Goal: Obtain resource: Download file/media

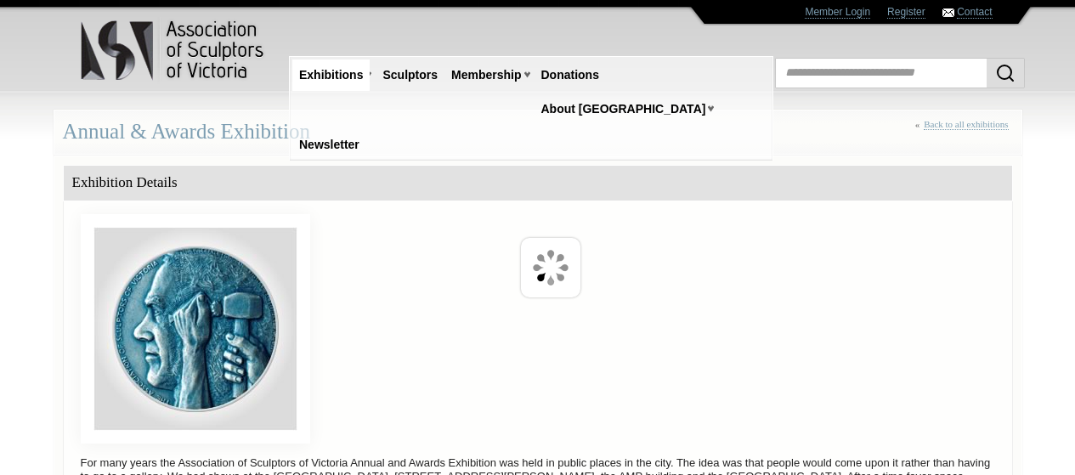
scroll to position [740, 0]
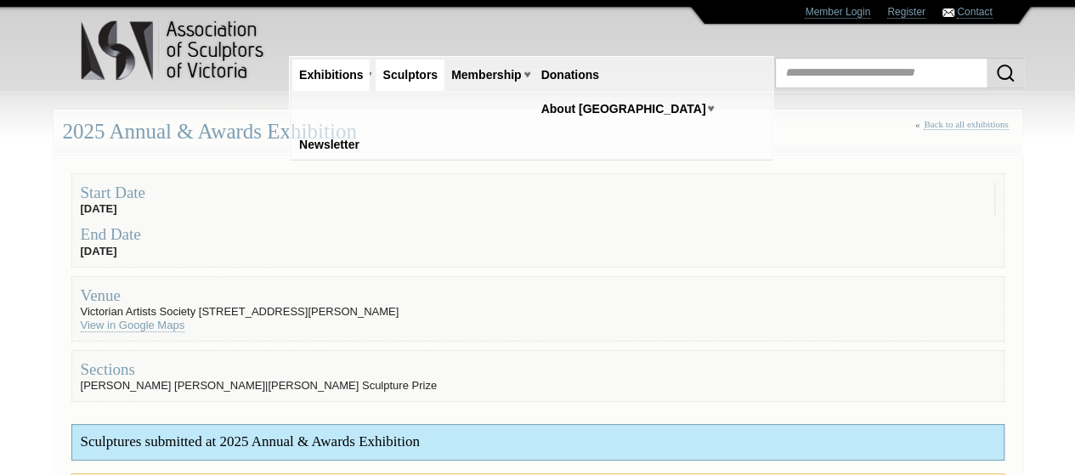
click at [390, 73] on link "Sculptors" at bounding box center [410, 74] width 69 height 31
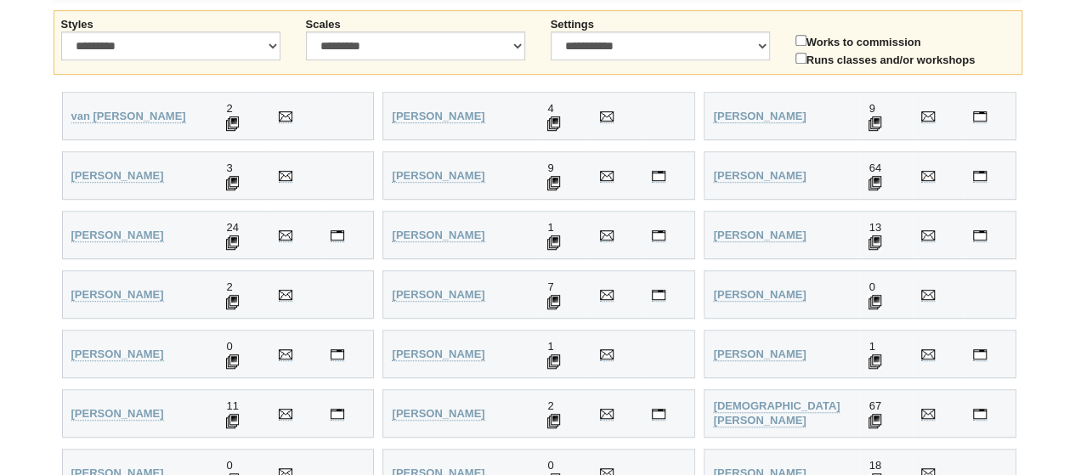
scroll to position [498, 0]
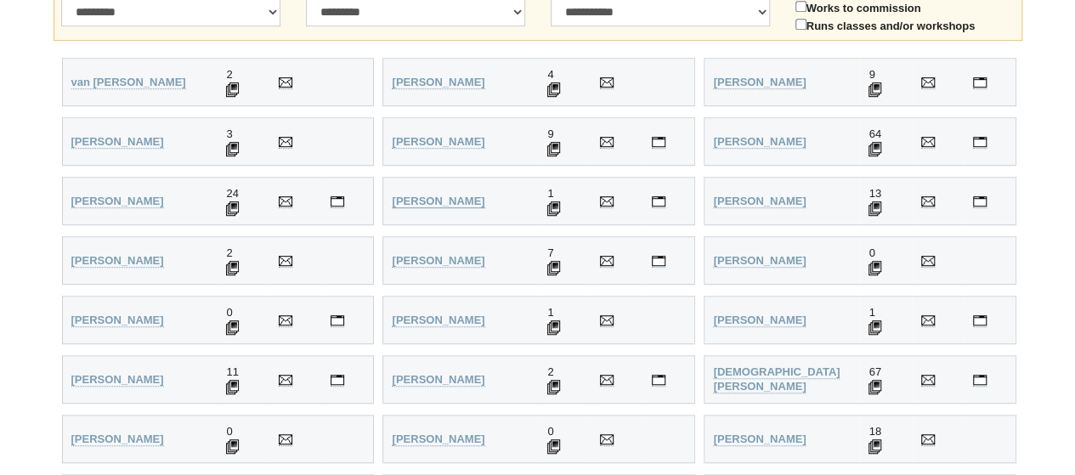
click at [435, 201] on link "Andrews, Tracy Joy" at bounding box center [438, 202] width 93 height 14
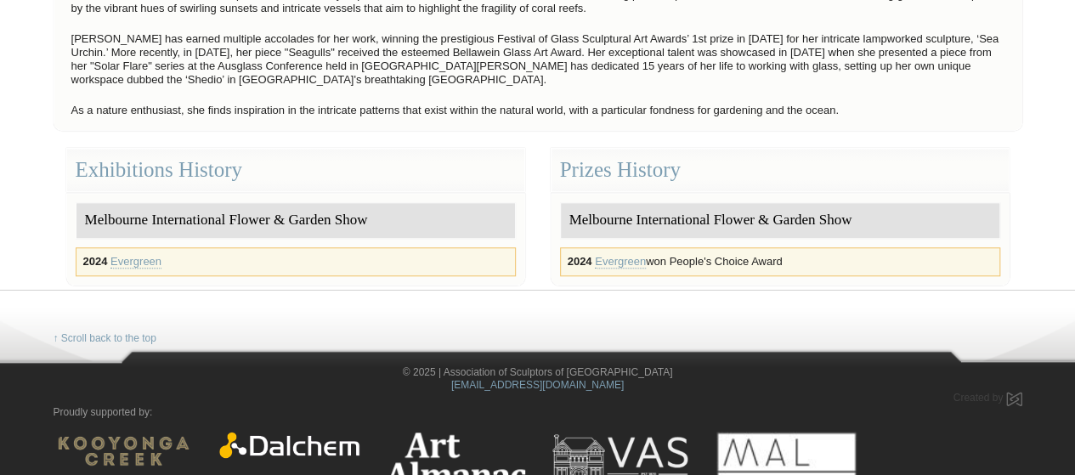
scroll to position [736, 0]
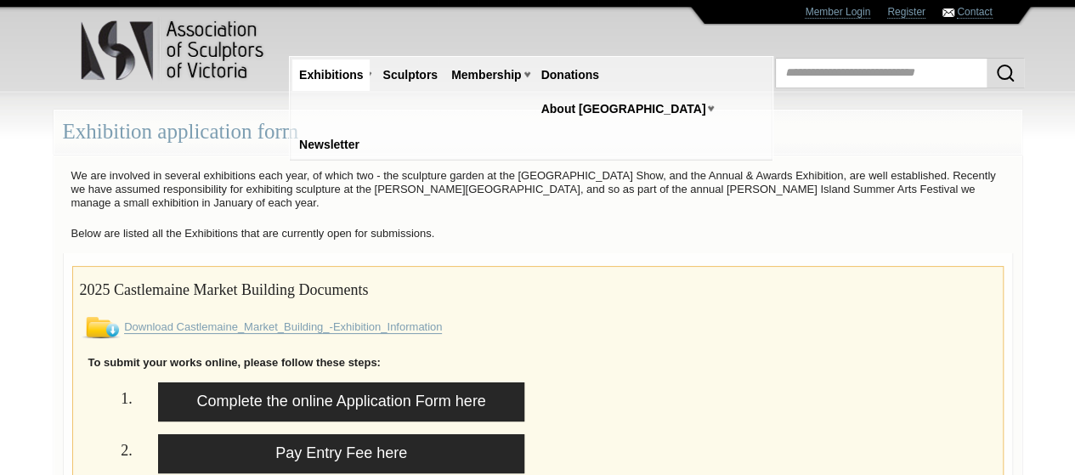
click at [220, 329] on link "Download Castlemaine_Market_Building_-Exhibition_Information" at bounding box center [283, 327] width 318 height 14
click at [219, 326] on link "Download Castlemaine_Market_Building_-Exhibition_Information" at bounding box center [283, 327] width 318 height 14
click at [107, 328] on img at bounding box center [101, 327] width 42 height 21
click at [110, 327] on img at bounding box center [101, 327] width 42 height 21
click at [110, 326] on img at bounding box center [101, 327] width 42 height 21
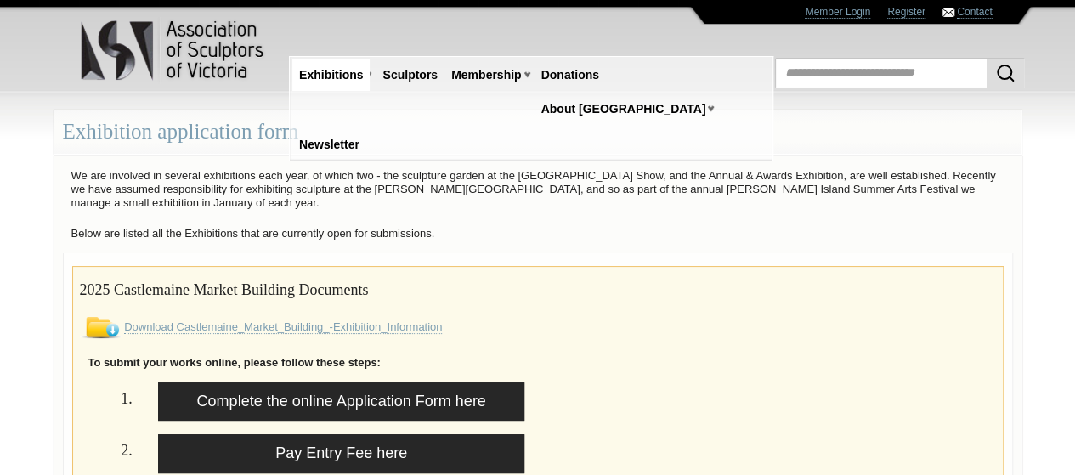
click at [83, 326] on img at bounding box center [101, 327] width 42 height 21
click at [274, 326] on link "Download Castlemaine_Market_Building_-Exhibition_Information" at bounding box center [283, 327] width 318 height 14
click at [274, 325] on link "Download Castlemaine_Market_Building_-Exhibition_Information" at bounding box center [283, 327] width 318 height 14
